Goal: Navigation & Orientation: Find specific page/section

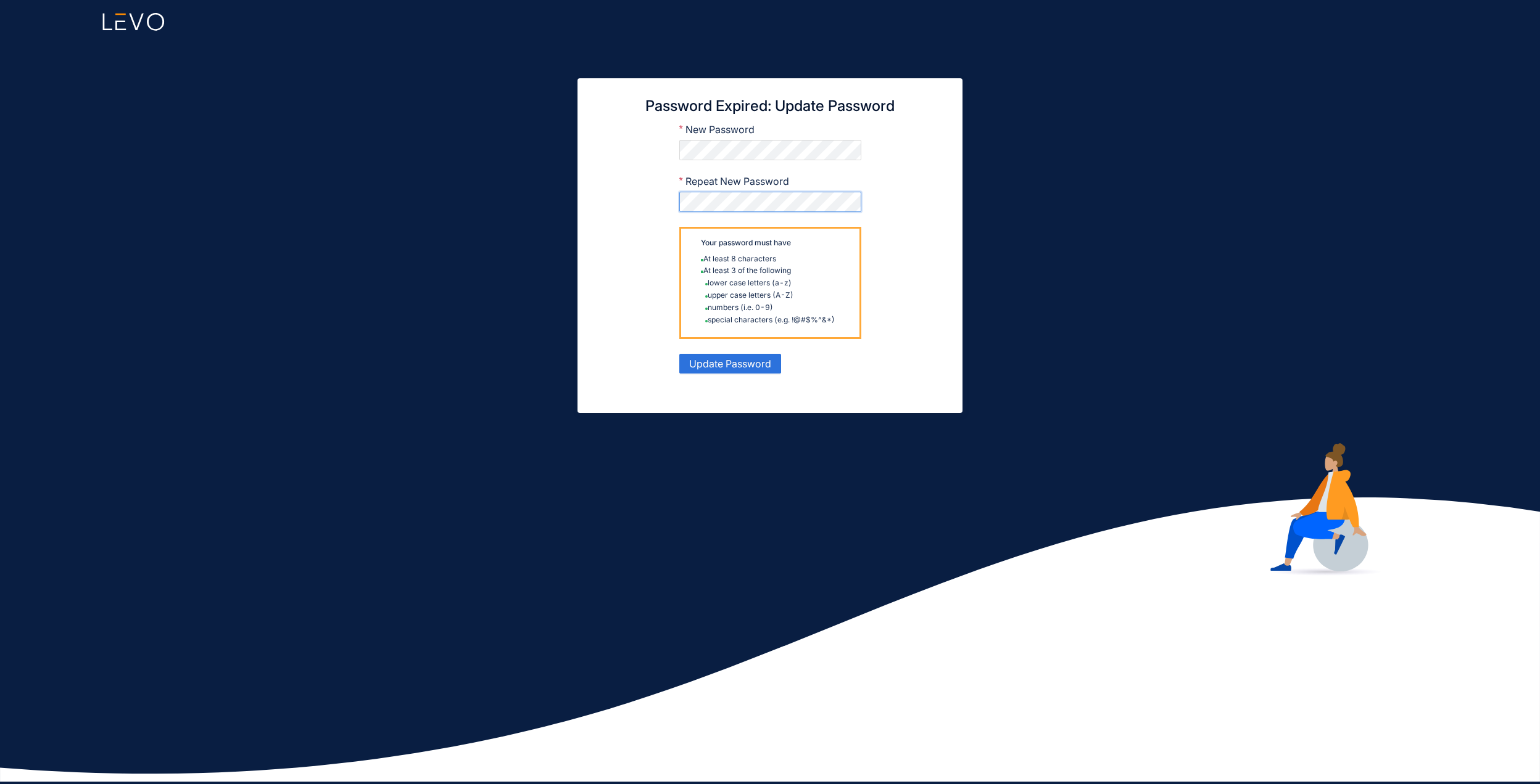
click at [679, 354] on button "Update Password" at bounding box center [730, 363] width 102 height 20
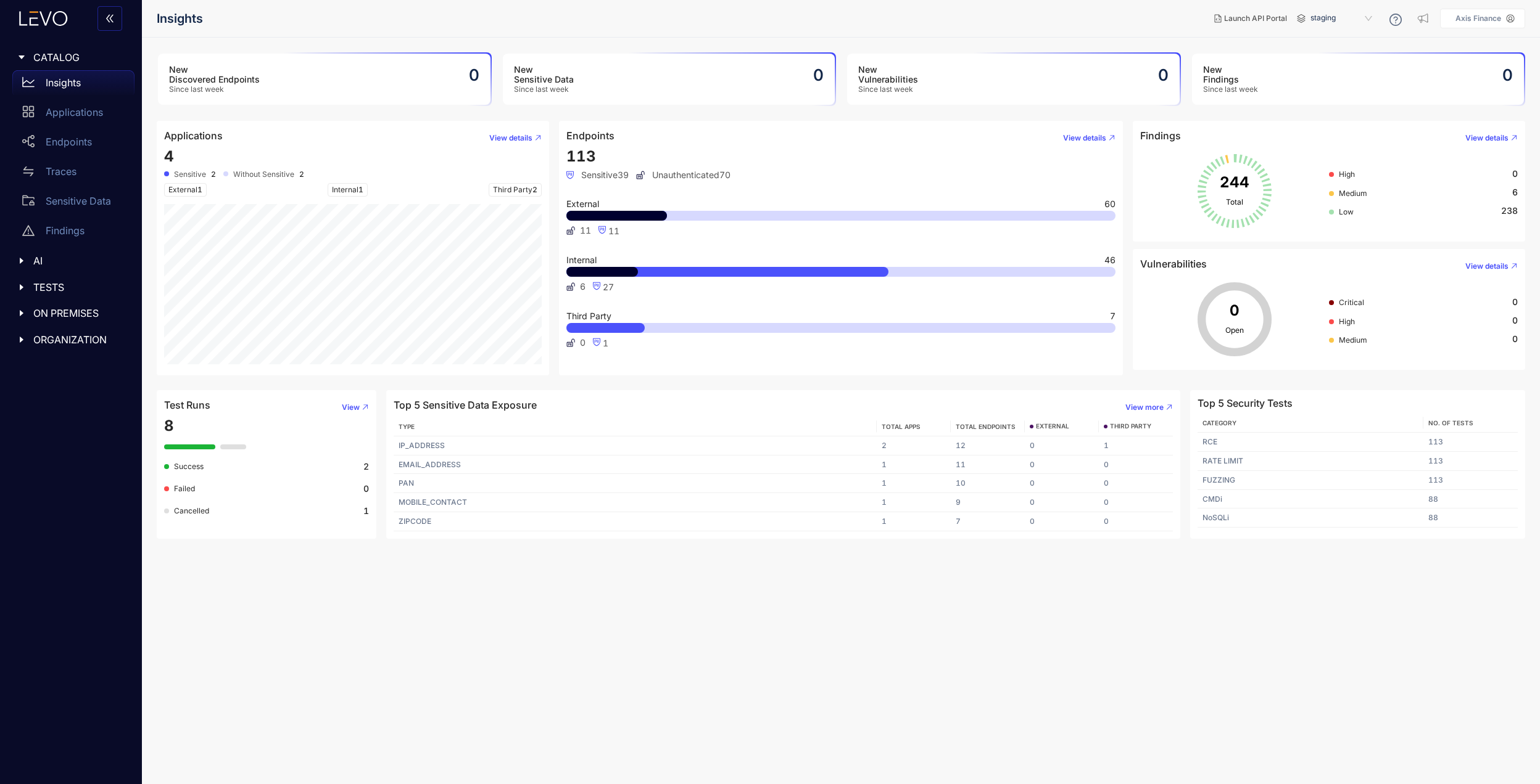
click at [55, 270] on div "AI" at bounding box center [71, 261] width 127 height 26
click at [50, 316] on span "TESTS" at bounding box center [79, 317] width 91 height 11
click at [79, 334] on div "Test Runs" at bounding box center [74, 342] width 122 height 25
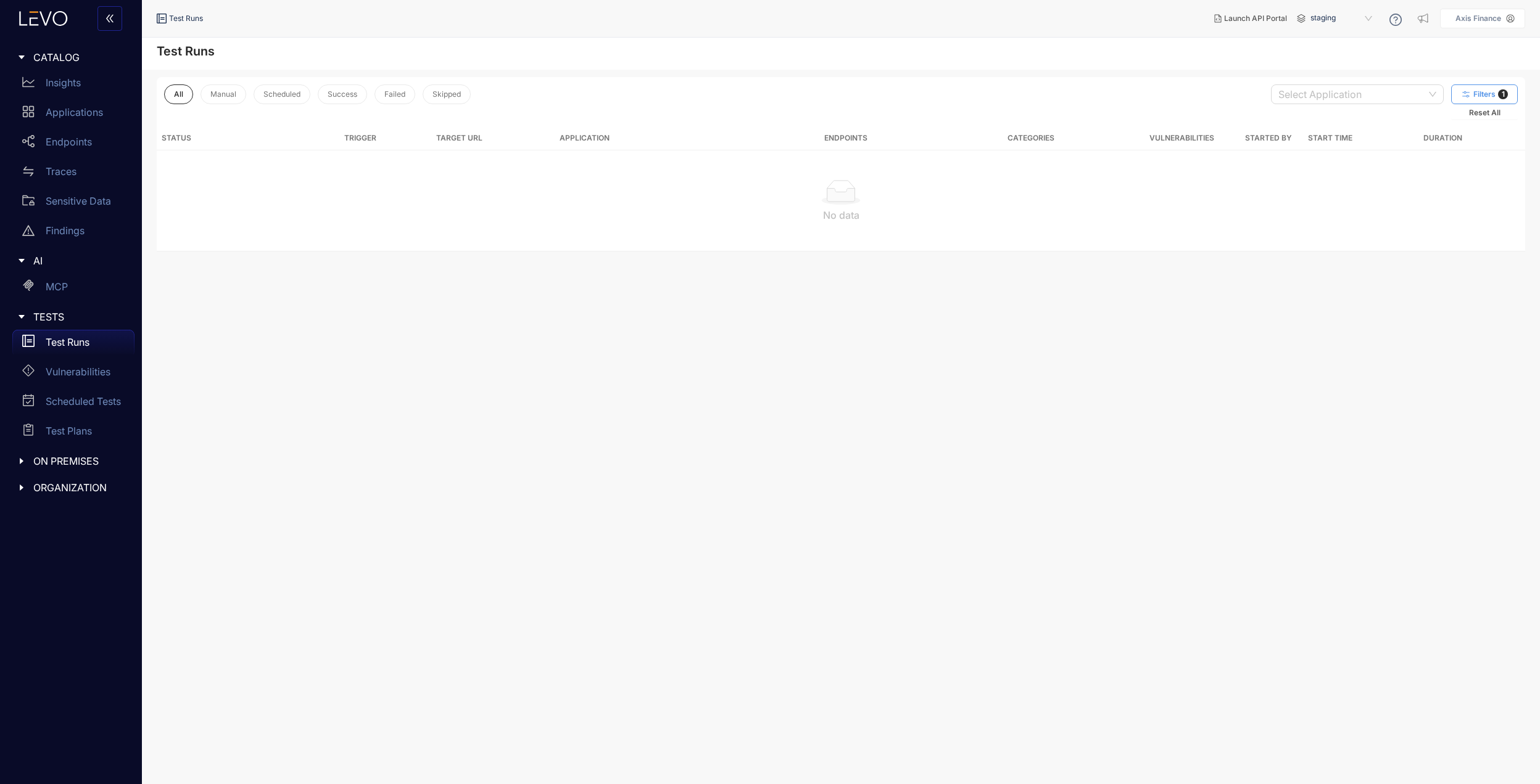
click at [1508, 97] on button "Filters 1" at bounding box center [1485, 94] width 67 height 20
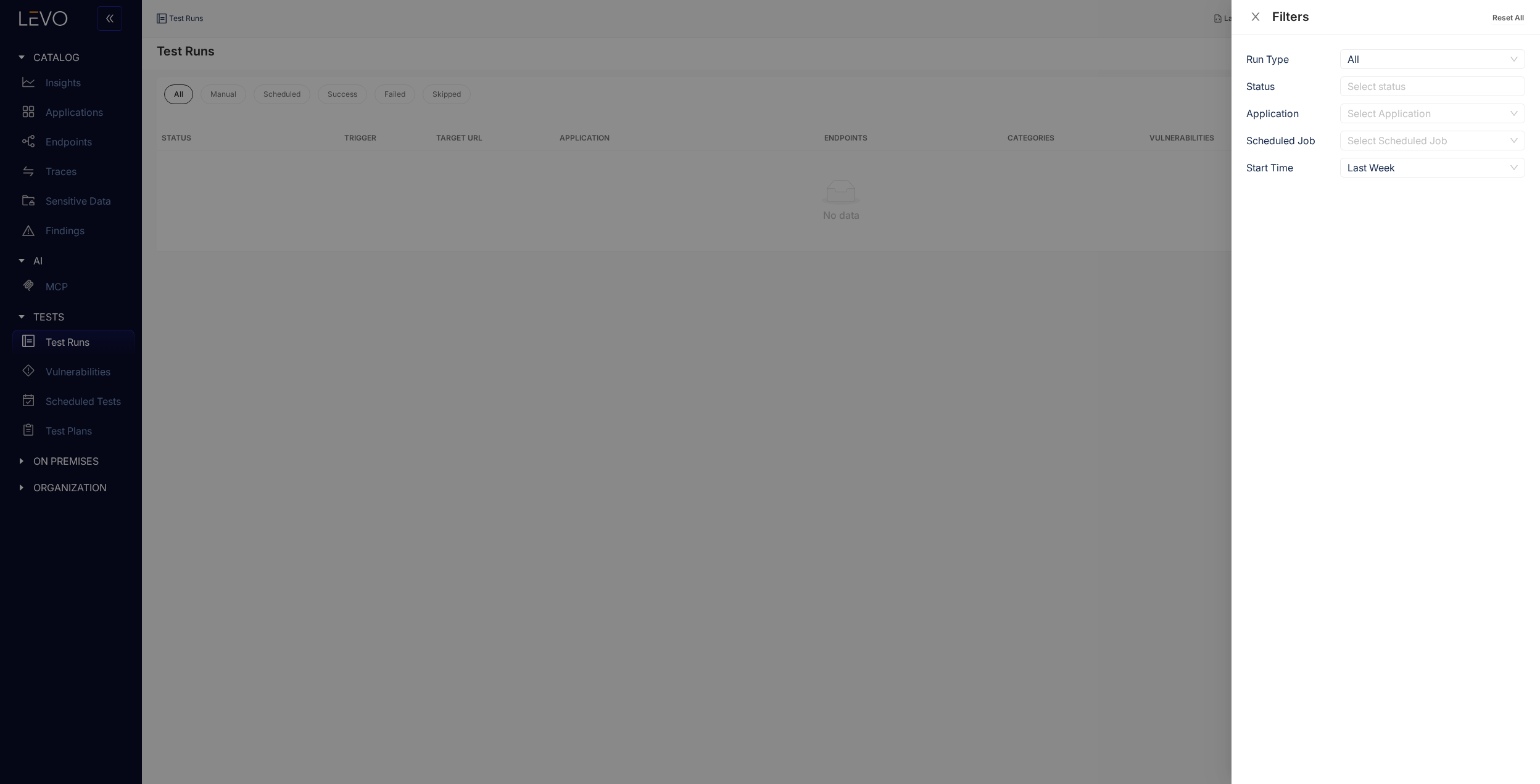
click at [978, 456] on div at bounding box center [770, 392] width 1540 height 784
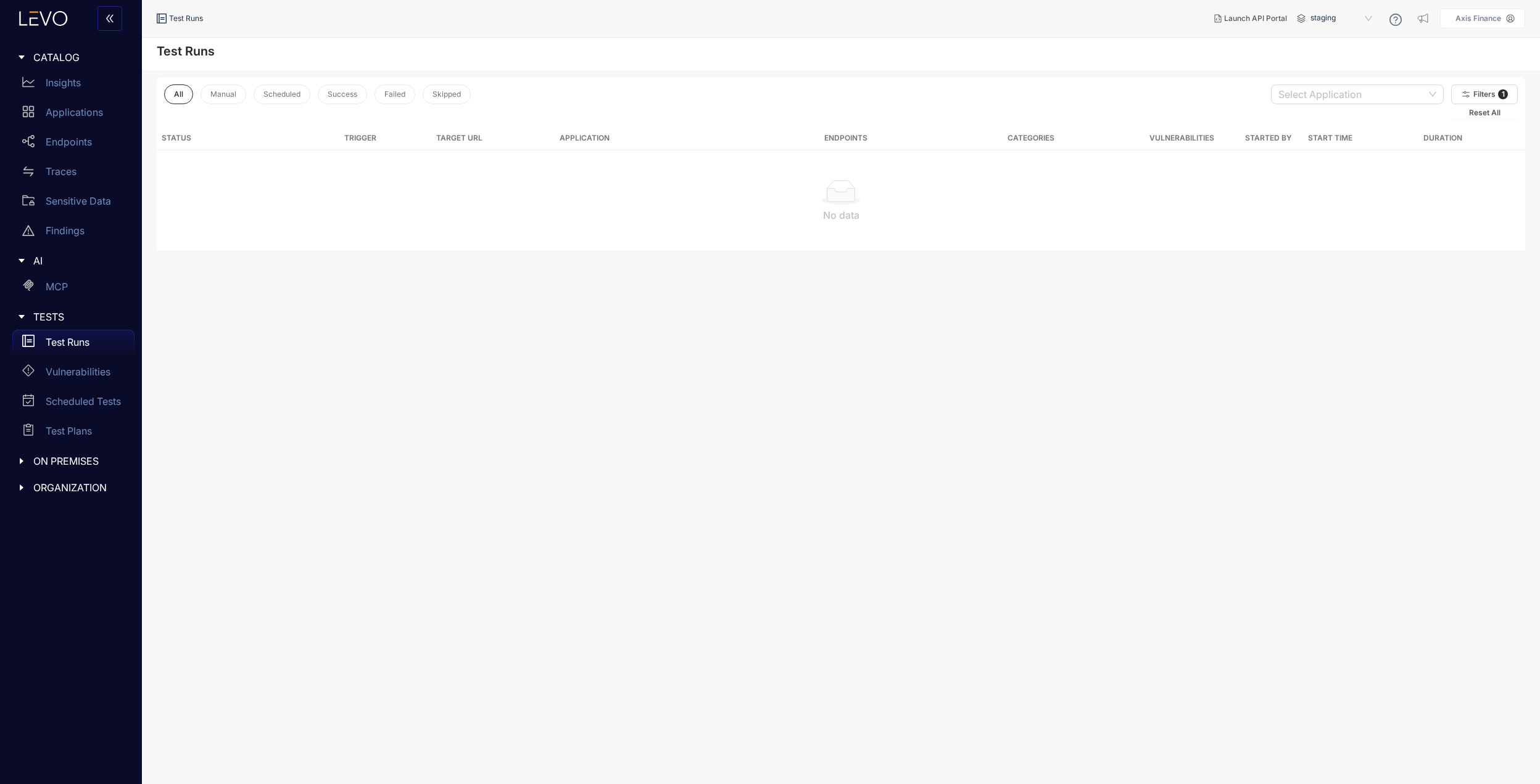
click at [200, 89] on div "All Manual Scheduled Success Failed Skipped" at bounding box center [317, 101] width 307 height 35
click at [242, 89] on button "Manual" at bounding box center [223, 94] width 45 height 20
click at [76, 370] on p "Vulnerabilities" at bounding box center [78, 372] width 65 height 11
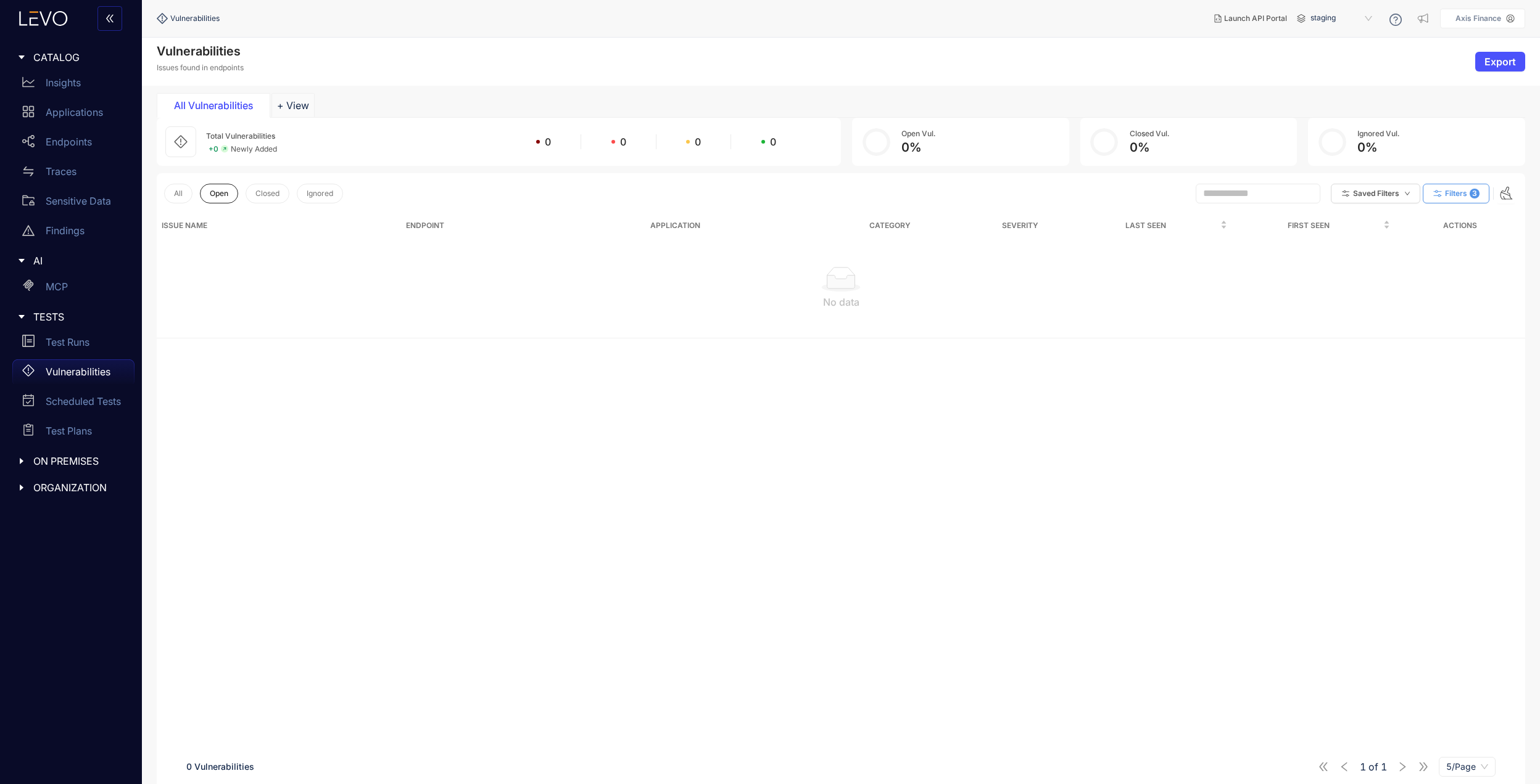
click at [1472, 192] on span "3" at bounding box center [1474, 194] width 10 height 10
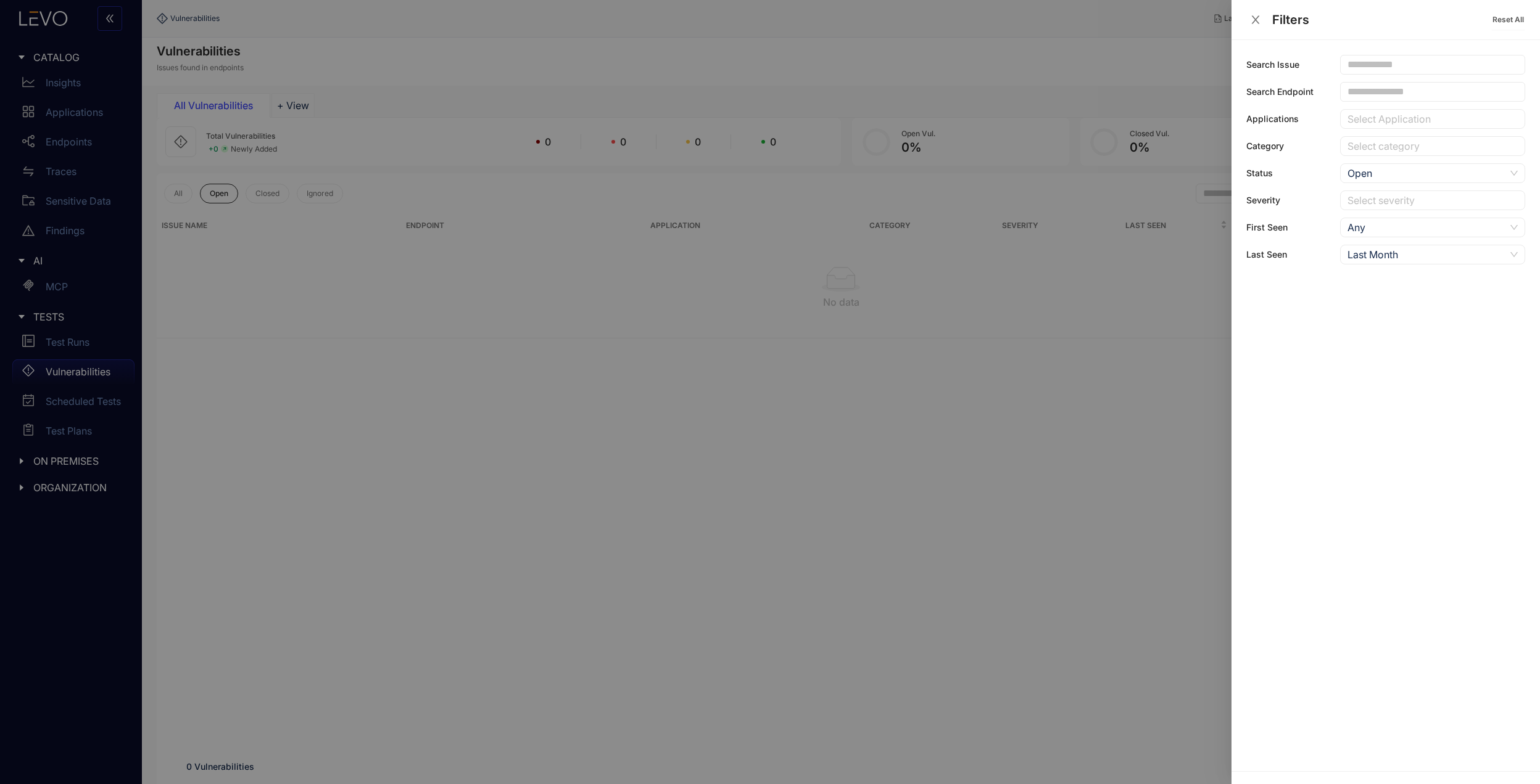
click at [1057, 203] on div at bounding box center [770, 392] width 1540 height 784
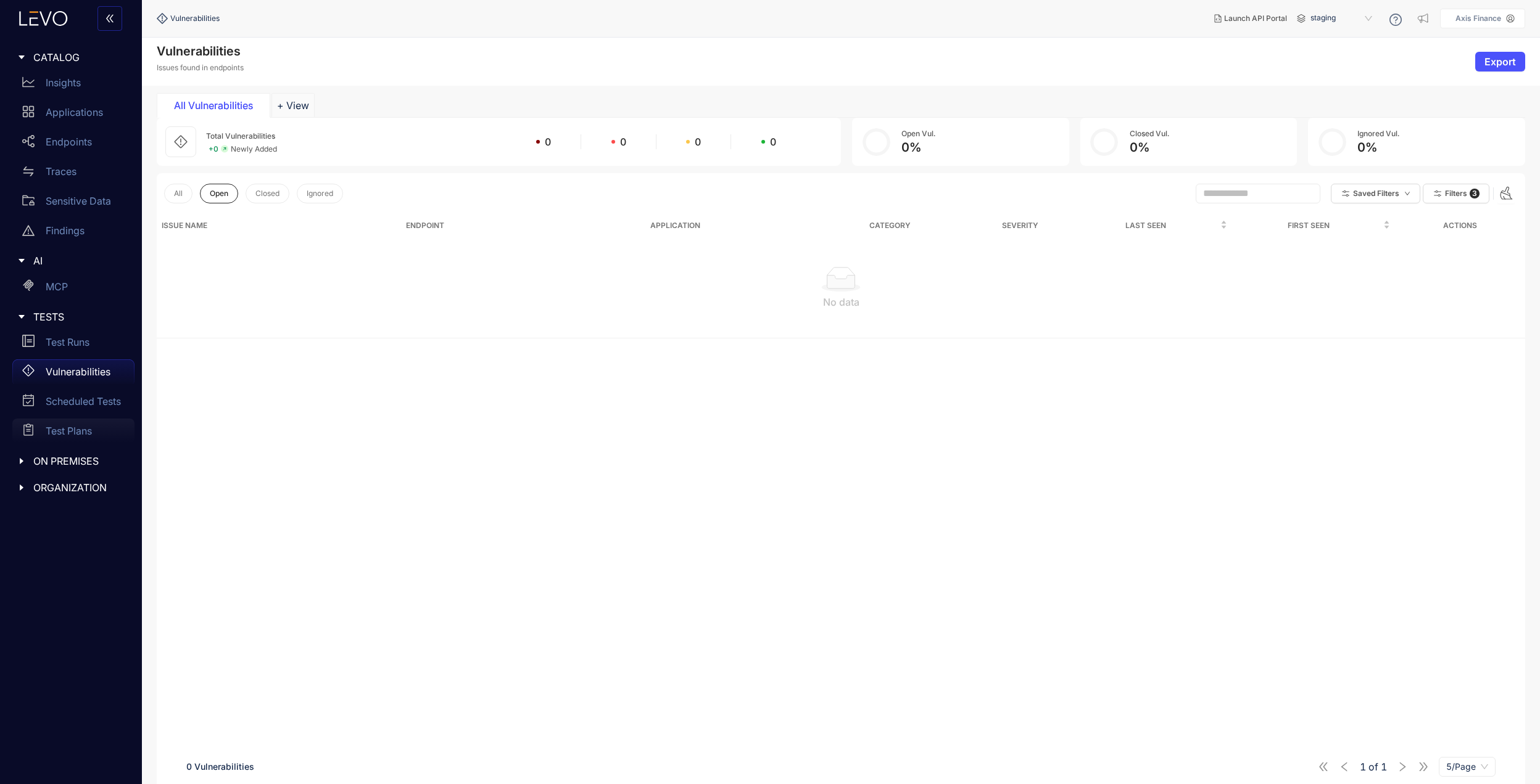
click at [58, 428] on p "Test Plans" at bounding box center [68, 431] width 46 height 11
